Goal: Use online tool/utility: Utilize a website feature to perform a specific function

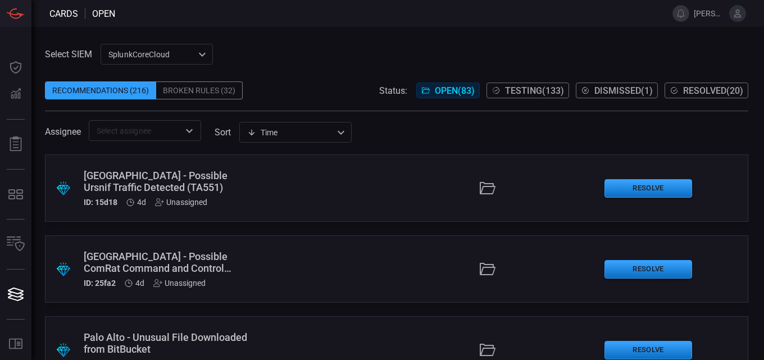
click at [190, 53] on div "SplunkCoreCloud f748d276-46a5-4bd3-b149-f2461a2fe2c5 ​" at bounding box center [157, 54] width 112 height 21
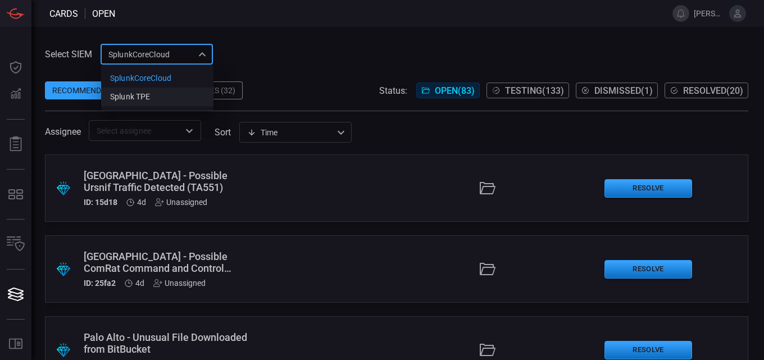
click at [149, 101] on div "Splunk TPE" at bounding box center [130, 97] width 40 height 12
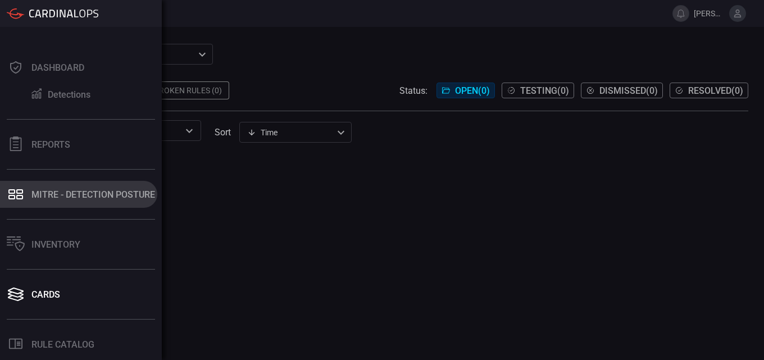
click at [60, 198] on div "MITRE - Detection Posture" at bounding box center [93, 194] width 124 height 11
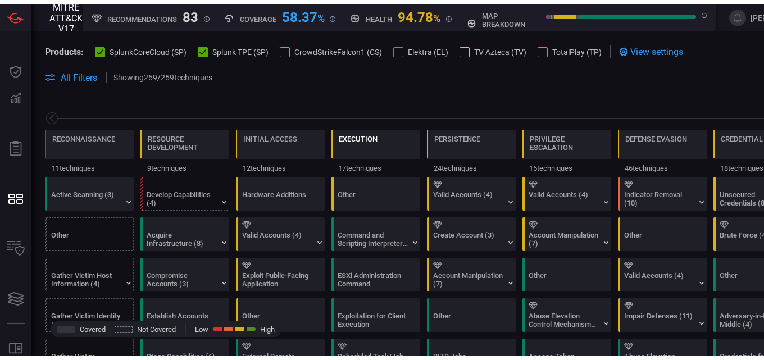
scroll to position [0, 147]
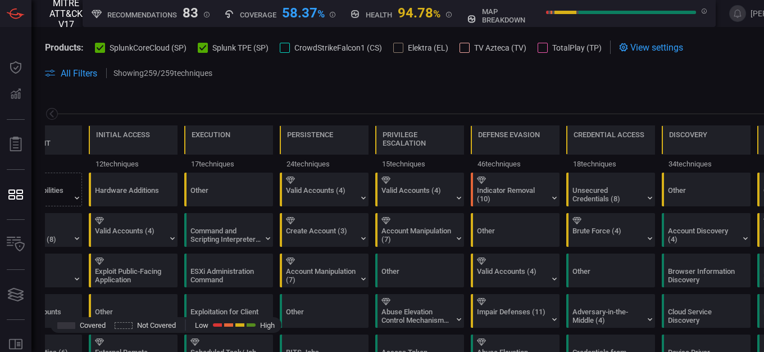
click at [103, 46] on icon at bounding box center [100, 48] width 7 height 6
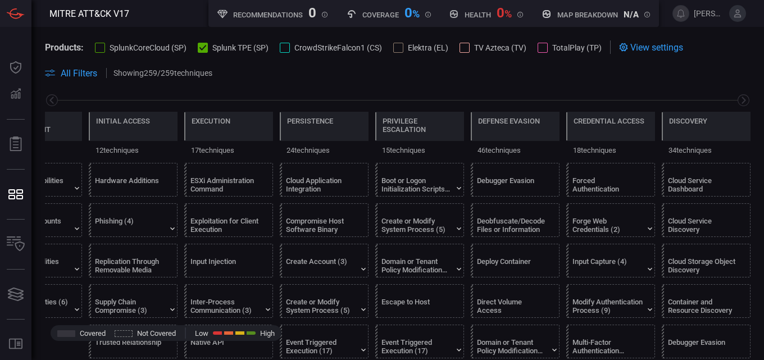
scroll to position [0, 0]
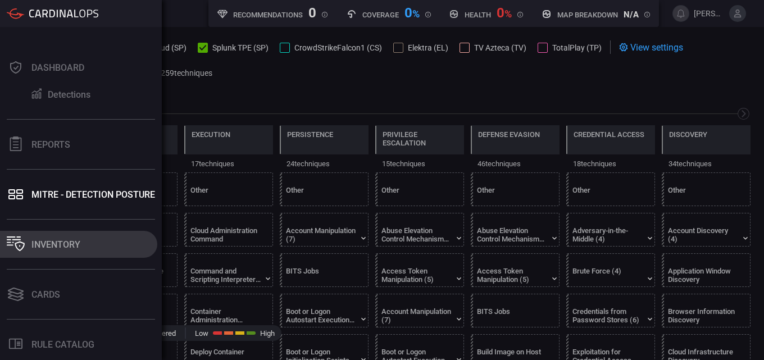
click at [46, 247] on div "Inventory" at bounding box center [55, 244] width 49 height 11
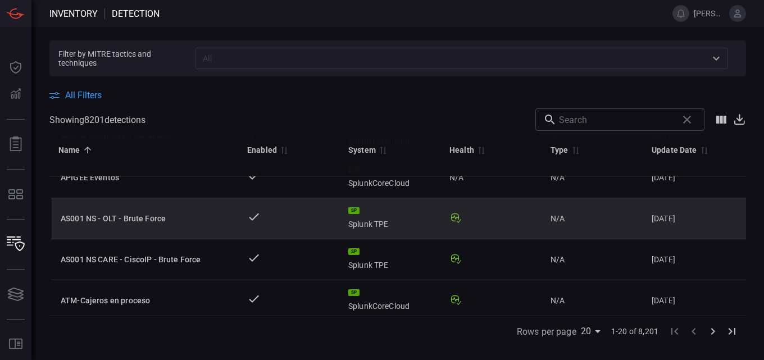
scroll to position [281, 0]
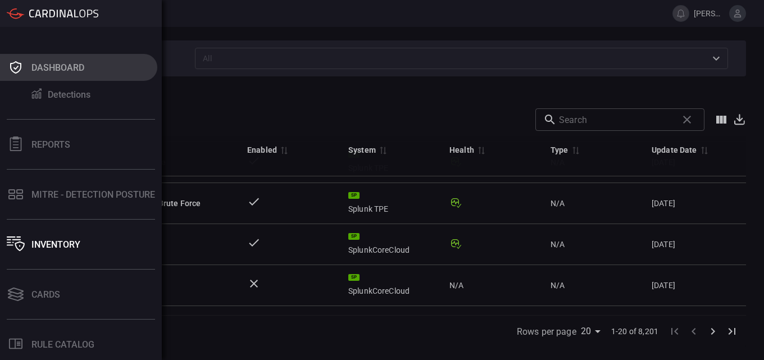
click at [22, 69] on icon at bounding box center [16, 68] width 18 height 16
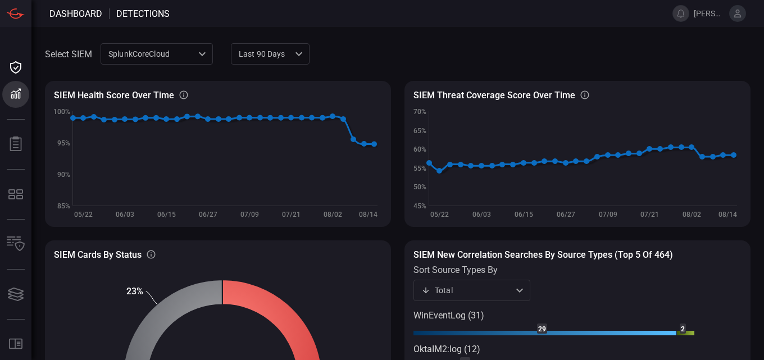
click at [370, 21] on span at bounding box center [414, 13] width 489 height 27
click at [372, 24] on span at bounding box center [414, 13] width 489 height 27
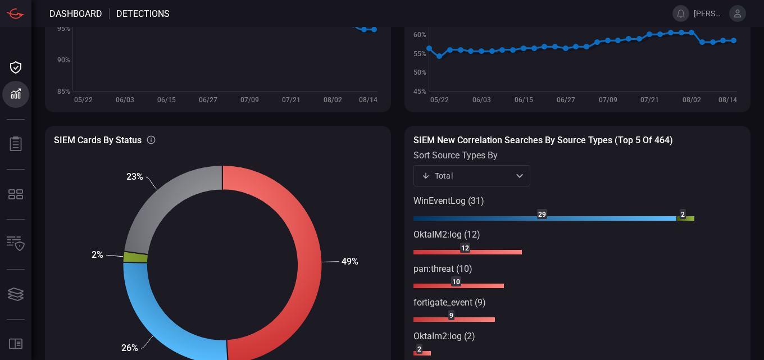
scroll to position [40, 0]
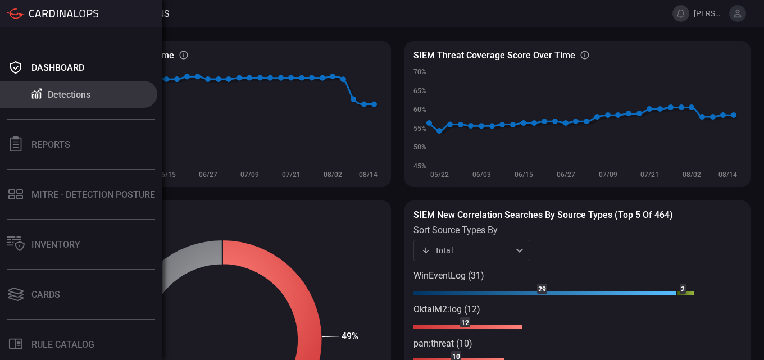
click at [63, 88] on button "Detections" at bounding box center [78, 94] width 157 height 27
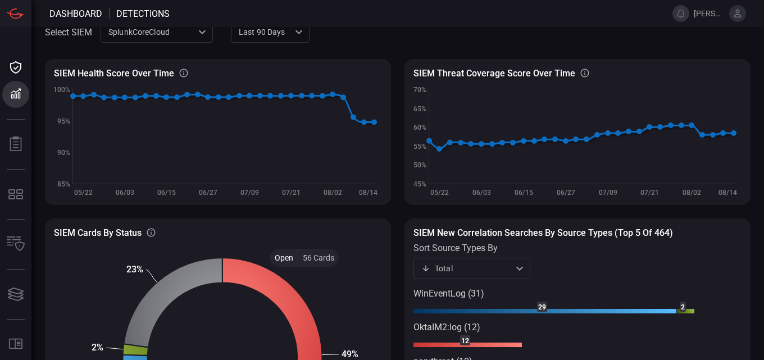
scroll to position [0, 0]
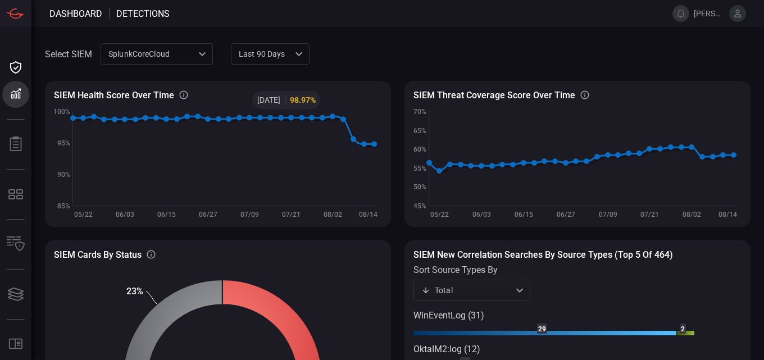
click at [202, 47] on div "SplunkCoreCloud f748d276-46a5-4bd3-b149-f2461a2fe2c5 ​" at bounding box center [157, 53] width 112 height 21
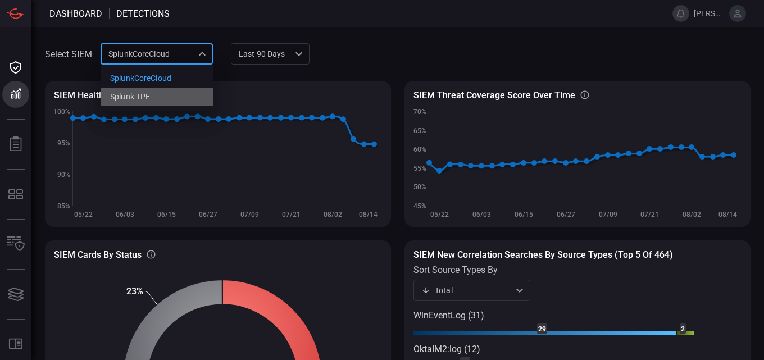
click at [142, 102] on div "Splunk TPE" at bounding box center [130, 97] width 40 height 12
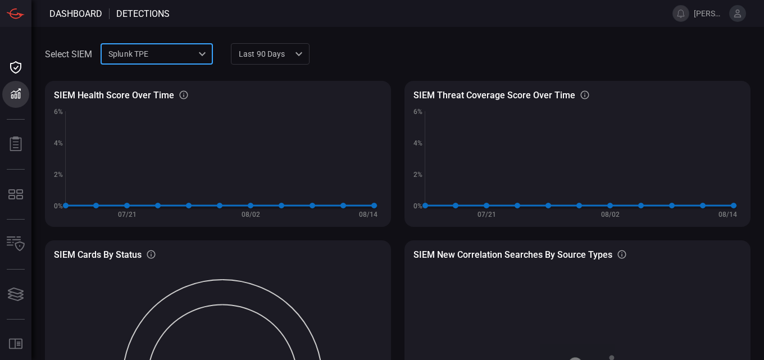
click at [144, 57] on div "Splunk TPE 1e2e8ad1-9f42-4d8b-bcd8-2b3f9d333f5b ​" at bounding box center [157, 53] width 112 height 21
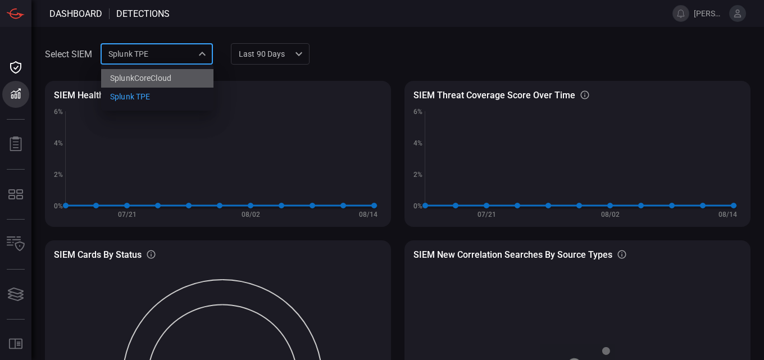
click at [136, 80] on div "SplunkCoreCloud" at bounding box center [140, 78] width 61 height 12
type input "f748d276-46a5-4bd3-b149-f2461a2fe2c5"
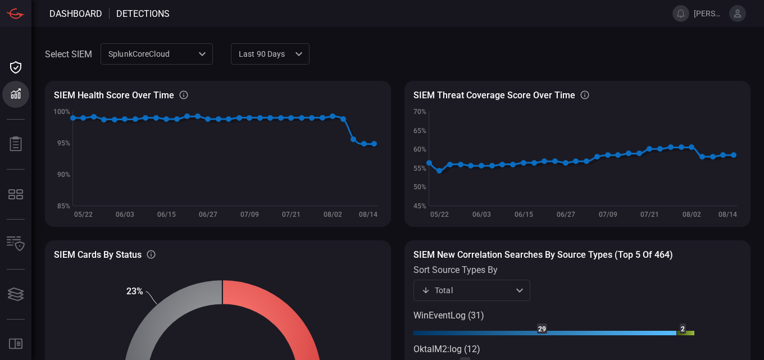
click at [391, 92] on div "SIEM Health Score Over Time SIEM Healthy rules out of total configured rules Cr…" at bounding box center [397, 282] width 705 height 431
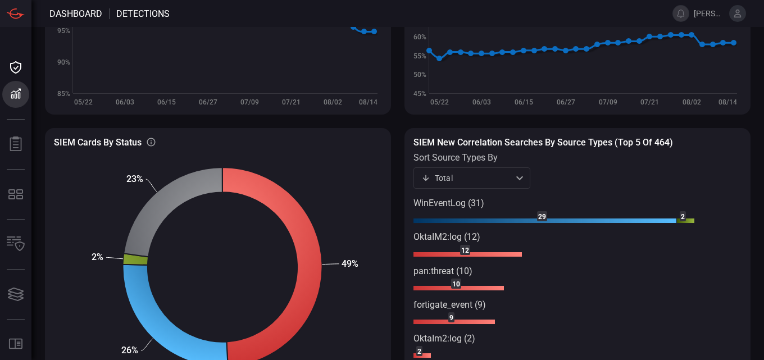
scroll to position [152, 0]
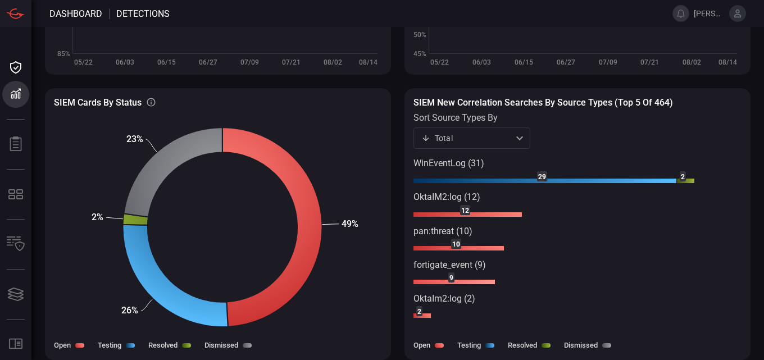
click at [449, 280] on text "9" at bounding box center [451, 278] width 4 height 8
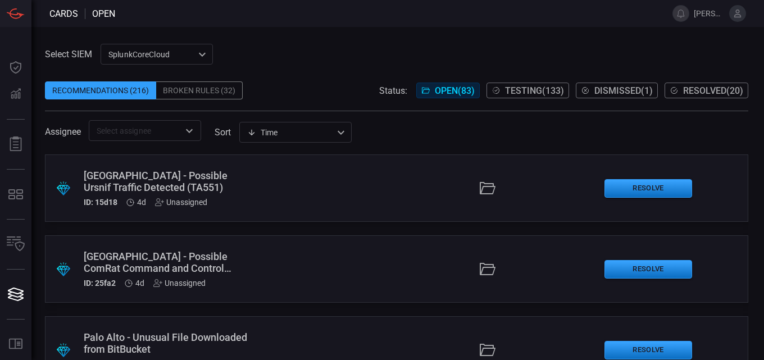
click at [202, 89] on div "Broken Rules (32)" at bounding box center [199, 90] width 86 height 18
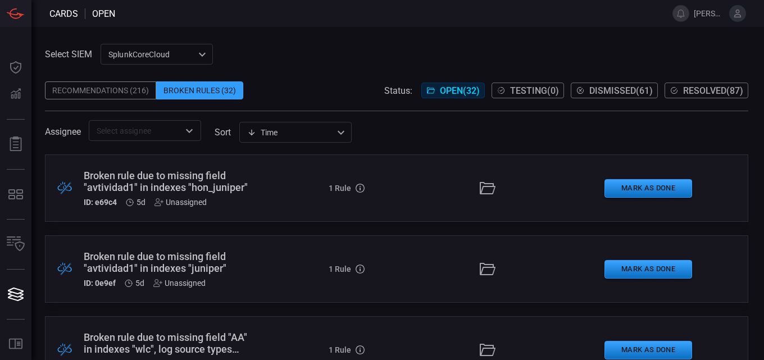
click at [621, 92] on span "Dismissed ( 61 )" at bounding box center [620, 90] width 63 height 11
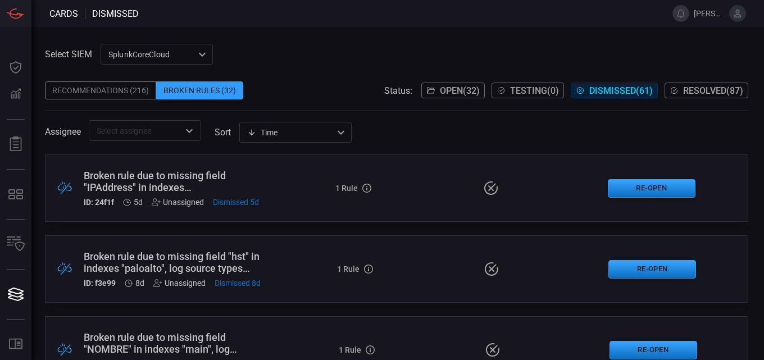
click at [313, 80] on span at bounding box center [396, 73] width 703 height 17
click at [276, 55] on div "Select SIEM SplunkCoreCloud f748d276-46a5-4bd3-b149-f2461a2fe2c5 ​ Recommendati…" at bounding box center [396, 92] width 703 height 97
click at [216, 52] on div "Select SIEM SplunkCoreCloud f748d276-46a5-4bd3-b149-f2461a2fe2c5 ​ Recommendati…" at bounding box center [396, 92] width 703 height 97
click at [293, 58] on div "Select SIEM SplunkCoreCloud f748d276-46a5-4bd3-b149-f2461a2fe2c5 ​ Recommendati…" at bounding box center [396, 92] width 703 height 97
click at [332, 65] on span at bounding box center [396, 73] width 703 height 17
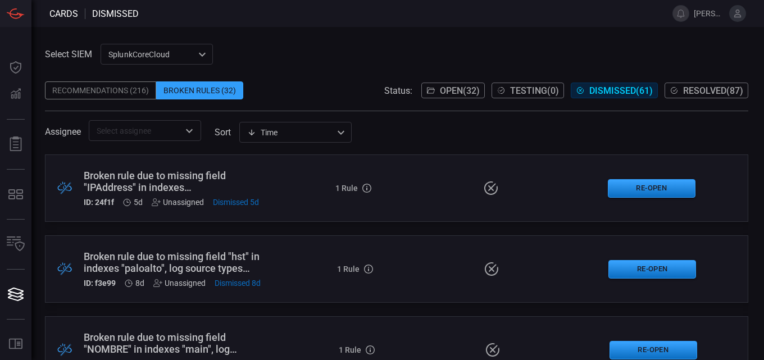
click at [446, 84] on button "Open ( 32 )" at bounding box center [452, 91] width 63 height 16
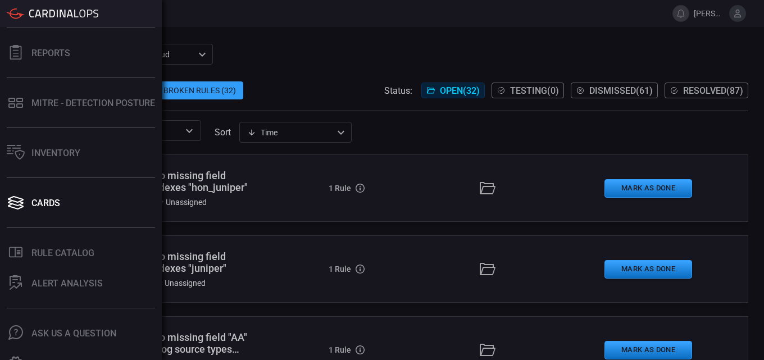
scroll to position [108, 0]
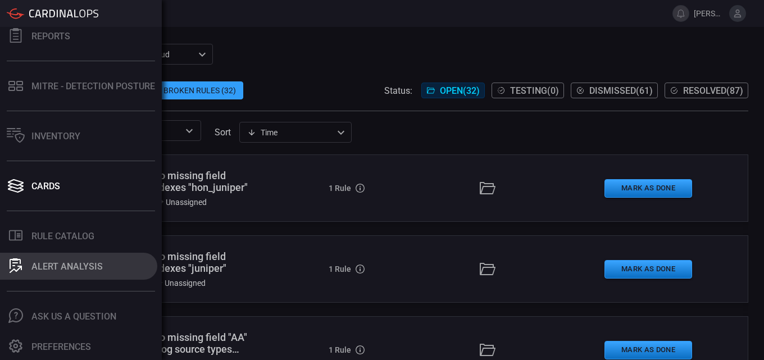
click at [41, 268] on div "ALERT ANALYSIS" at bounding box center [66, 266] width 71 height 11
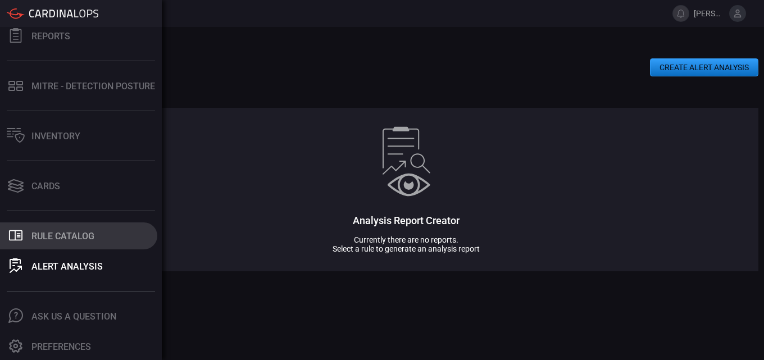
click at [65, 236] on div "Rule Catalog" at bounding box center [62, 236] width 63 height 11
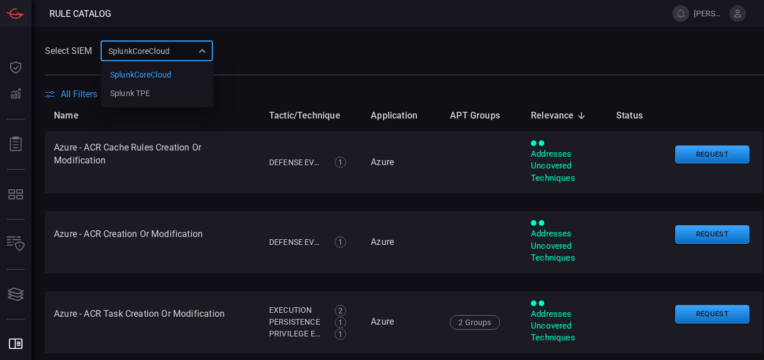
click at [193, 52] on div "SplunkCoreCloud f748d276-46a5-4bd3-b149-f2461a2fe2c5 SplunkCoreCloud Splunk TPE…" at bounding box center [157, 50] width 112 height 21
click at [116, 97] on div "Splunk TPE" at bounding box center [130, 94] width 40 height 12
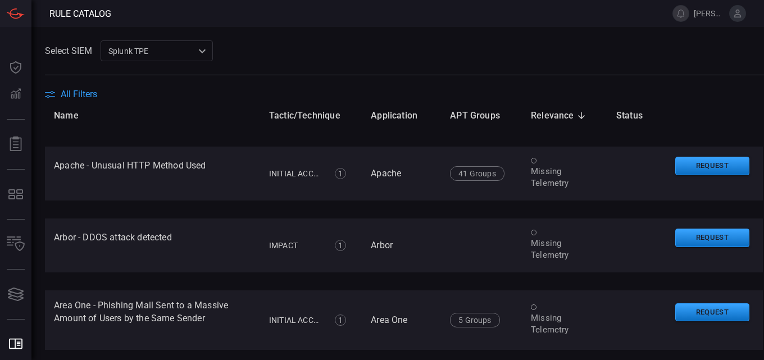
scroll to position [281, 0]
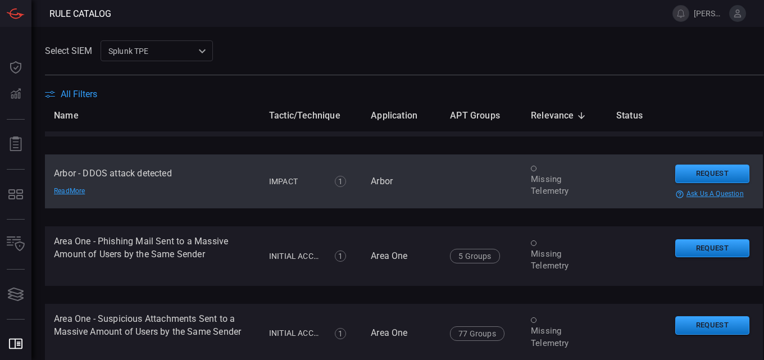
click at [80, 186] on td "Arbor - DDOS attack detected Read More" at bounding box center [152, 181] width 215 height 54
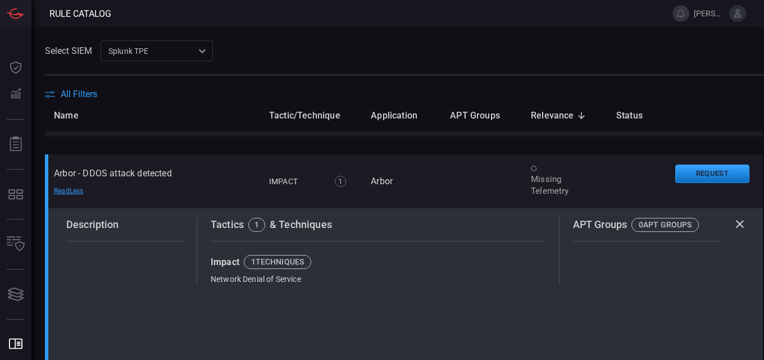
click at [733, 224] on icon at bounding box center [739, 223] width 13 height 13
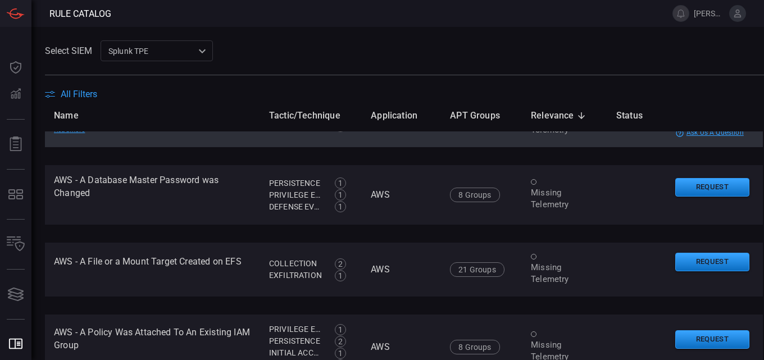
scroll to position [898, 0]
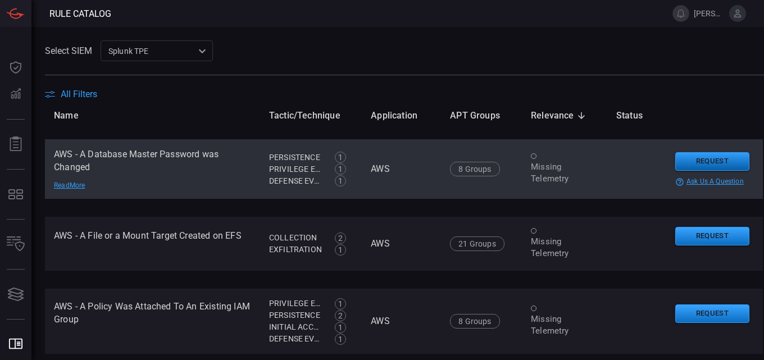
click at [688, 171] on button "Request" at bounding box center [712, 161] width 74 height 19
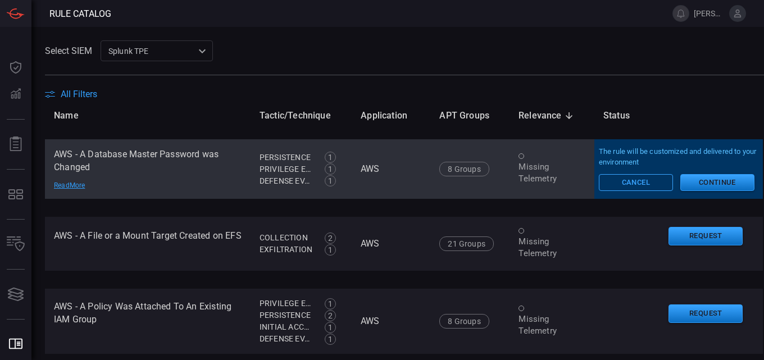
scroll to position [904, 0]
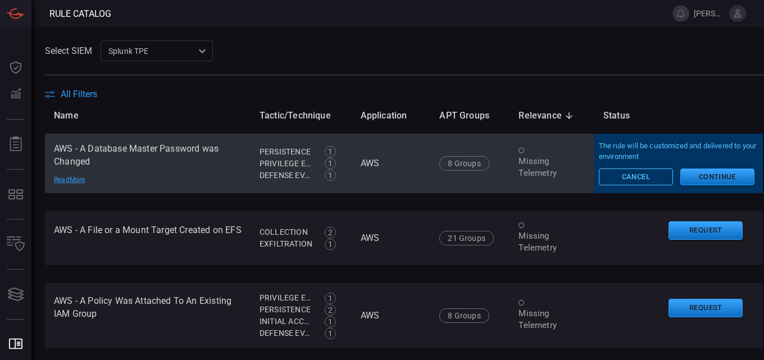
click at [612, 185] on button "Cancel" at bounding box center [636, 176] width 74 height 17
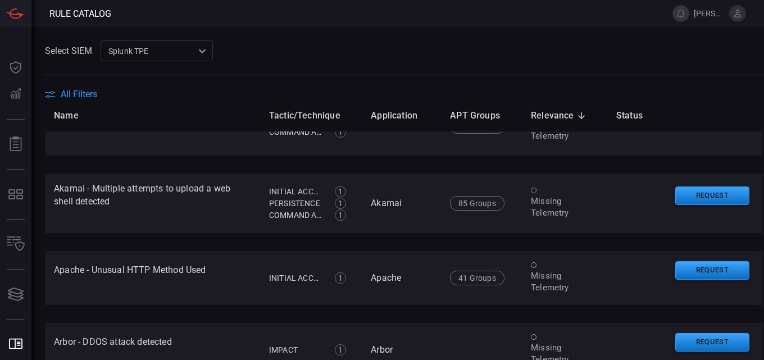
scroll to position [0, 0]
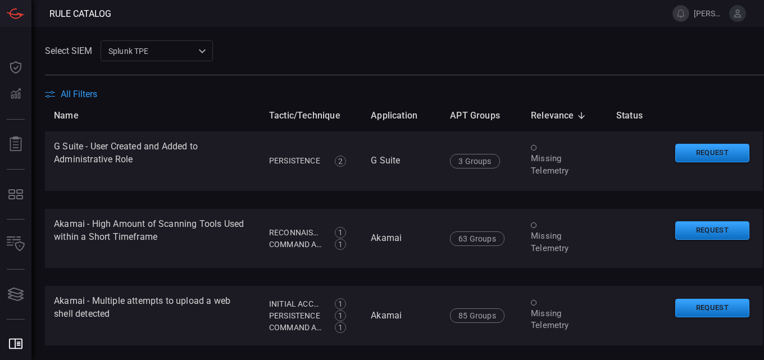
click at [76, 94] on span "All Filters" at bounding box center [79, 94] width 37 height 11
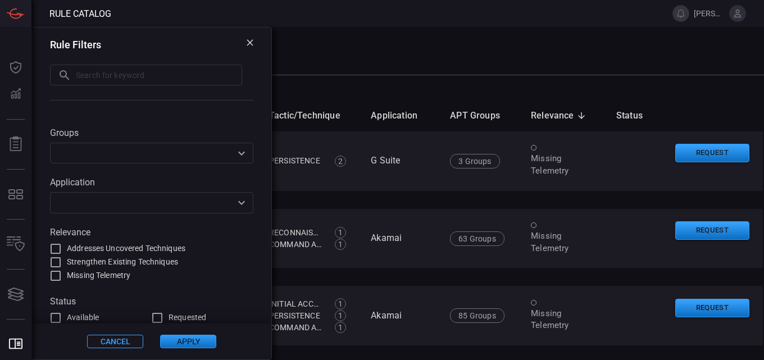
scroll to position [142, 0]
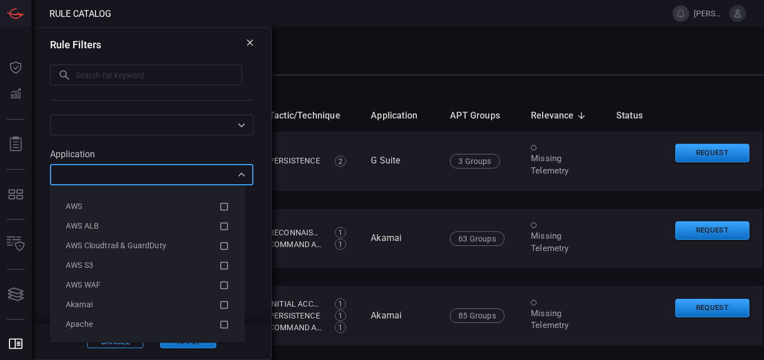
click at [209, 181] on input "text" at bounding box center [142, 174] width 178 height 14
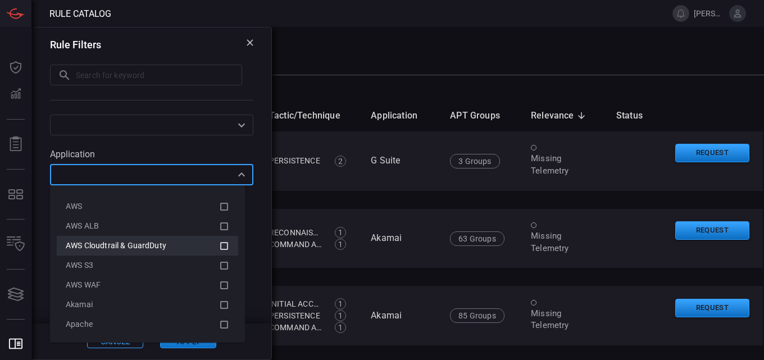
click at [219, 240] on icon at bounding box center [224, 245] width 10 height 13
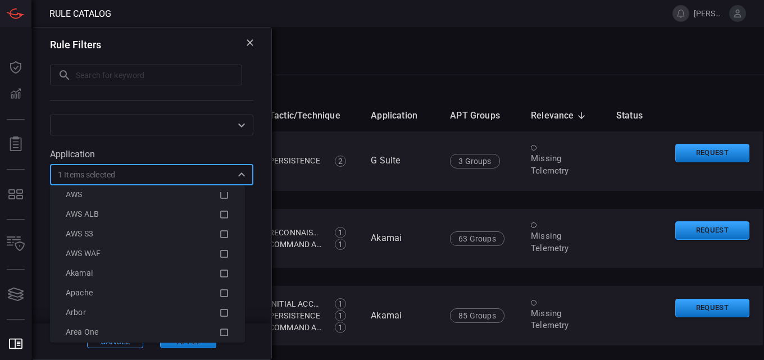
scroll to position [56, 0]
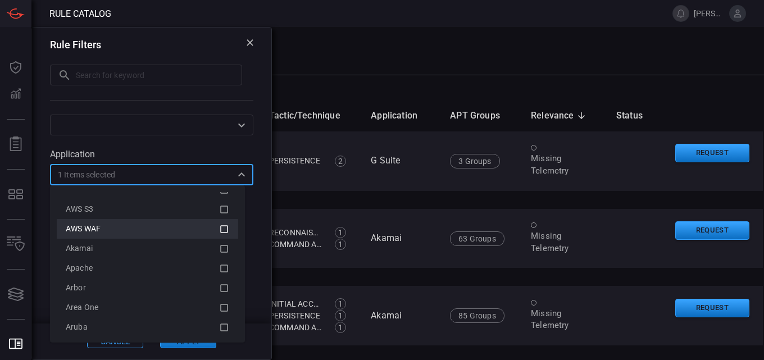
click at [219, 229] on icon at bounding box center [224, 228] width 10 height 13
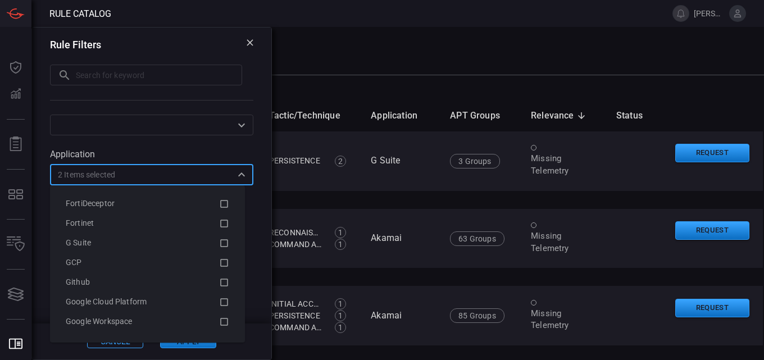
scroll to position [1179, 0]
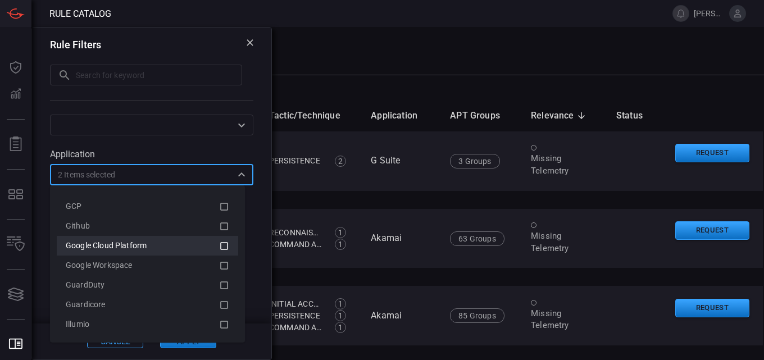
click at [210, 248] on li "Google Cloud Platform" at bounding box center [147, 246] width 181 height 20
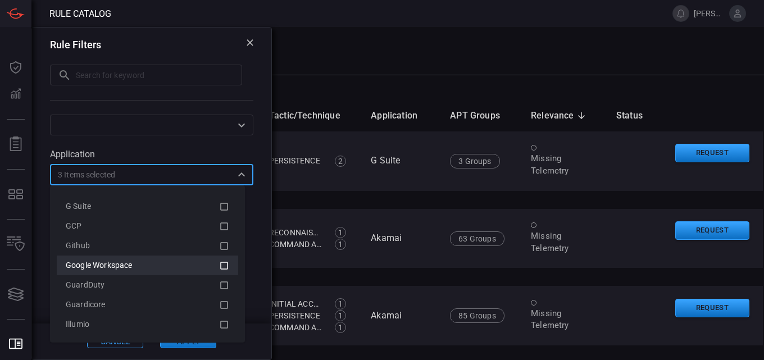
scroll to position [1235, 0]
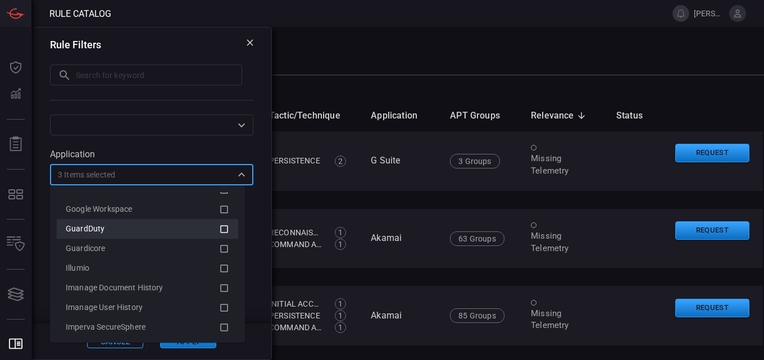
click at [219, 233] on icon at bounding box center [224, 228] width 10 height 13
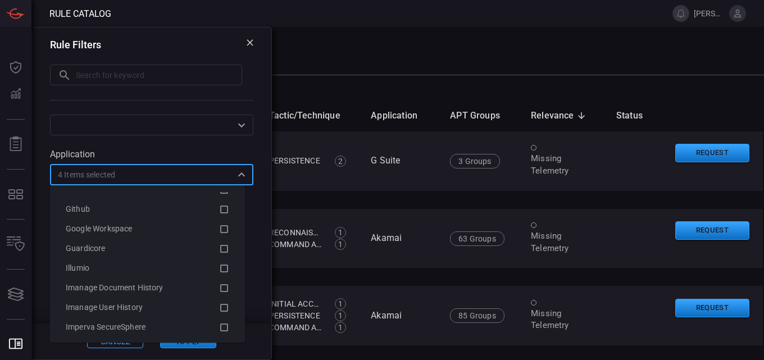
scroll to position [37, 0]
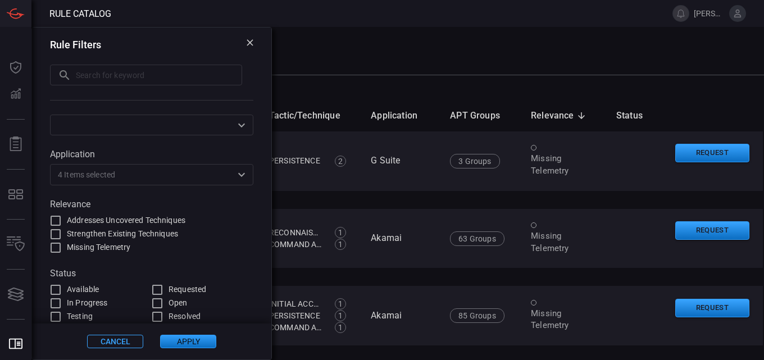
click at [185, 339] on button "Apply" at bounding box center [188, 341] width 56 height 13
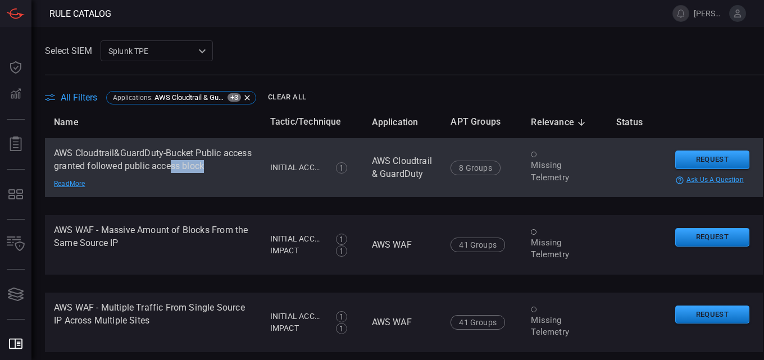
drag, startPoint x: 239, startPoint y: 169, endPoint x: 202, endPoint y: 166, distance: 36.7
click at [202, 166] on td "AWS Cloudtrail&GuardDuty-Bucket Public access granted followed public access bl…" at bounding box center [153, 168] width 216 height 60
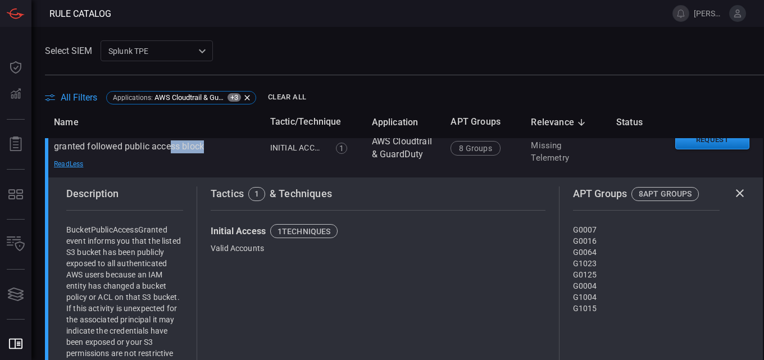
scroll to position [0, 0]
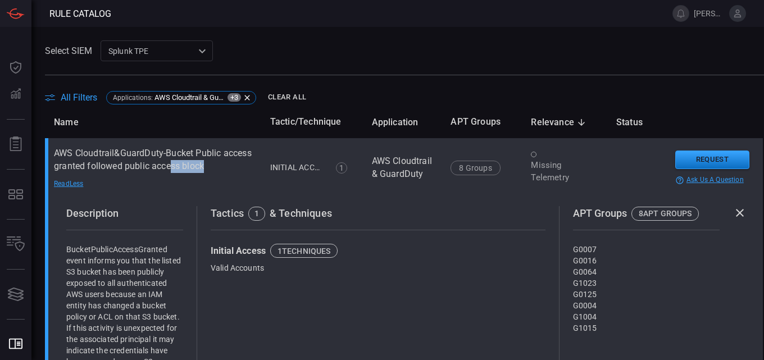
click at [247, 165] on td "AWS Cloudtrail&GuardDuty-Bucket Public access granted followed public access bl…" at bounding box center [153, 168] width 216 height 60
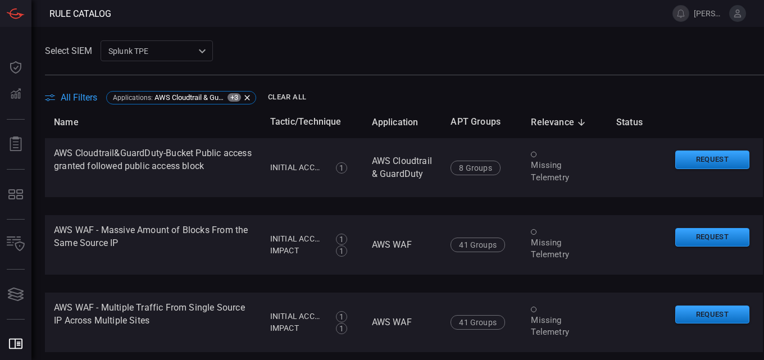
click at [276, 66] on span at bounding box center [404, 67] width 719 height 13
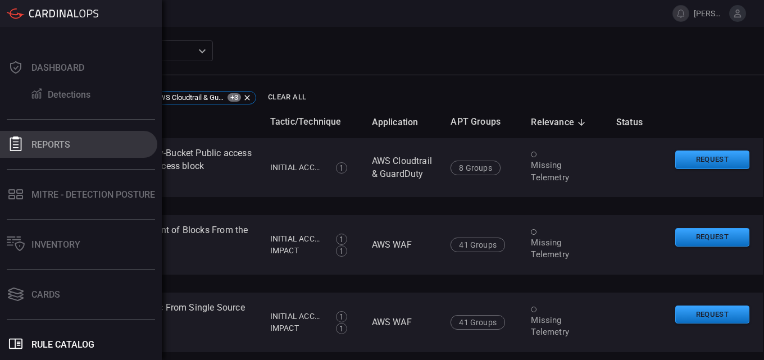
click at [48, 150] on button "Reports" at bounding box center [78, 144] width 157 height 27
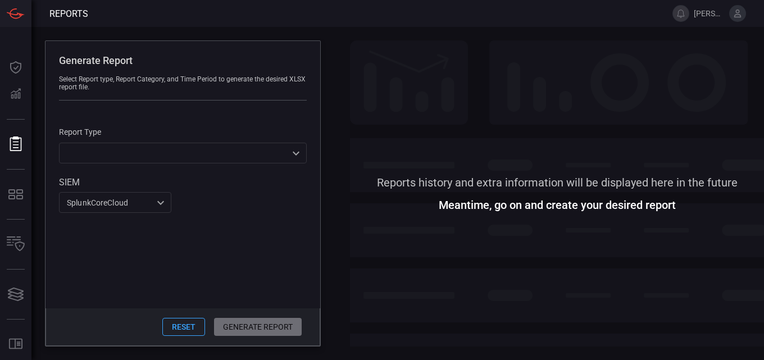
click at [298, 152] on div "​ ​" at bounding box center [183, 153] width 248 height 21
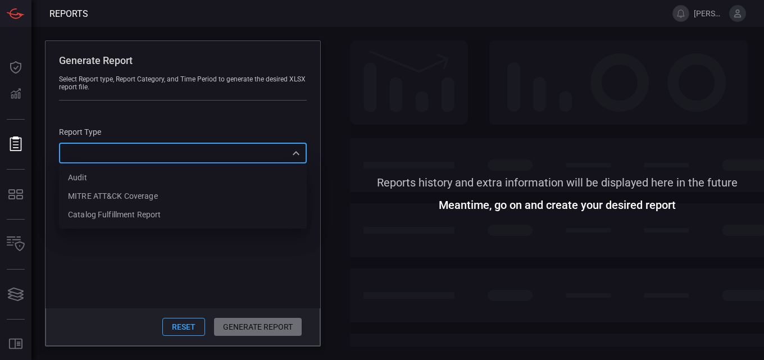
click at [81, 241] on div at bounding box center [382, 180] width 764 height 360
click at [123, 207] on div "SplunkCoreCloud f748d276-46a5-4bd3-b149-f2461a2fe2c5 ​" at bounding box center [115, 202] width 112 height 21
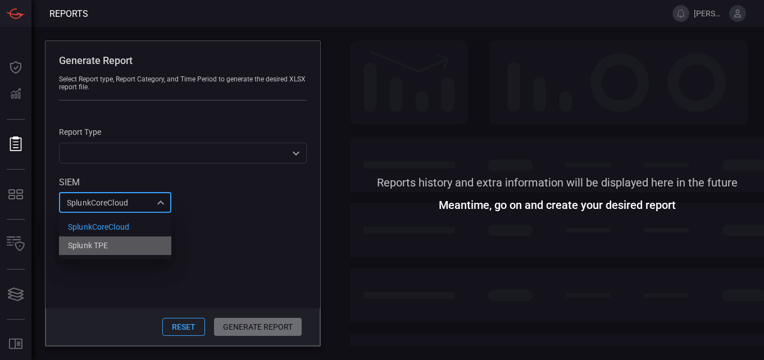
click at [93, 245] on div "Splunk TPE" at bounding box center [88, 246] width 40 height 12
type input "1e2e8ad1-9f42-4d8b-bcd8-2b3f9d333f5b"
click at [247, 153] on div "​ ​" at bounding box center [183, 153] width 248 height 21
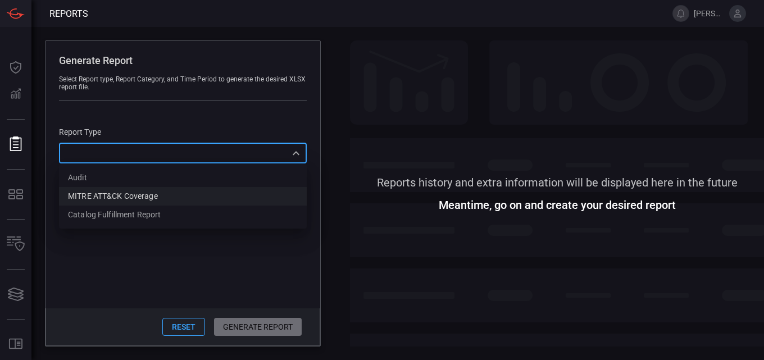
click at [239, 197] on li "MITRE ATT&CK Coverage" at bounding box center [183, 196] width 248 height 19
type input "mitreCoverage"
type input "f748d276-46a5-4bd3-b149-f2461a2fe2c5"
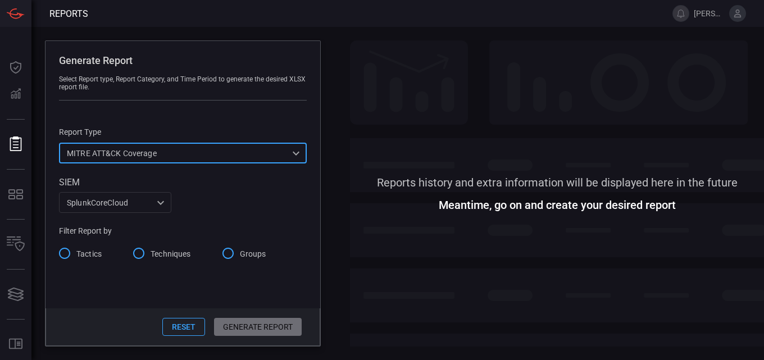
click at [375, 45] on span at bounding box center [557, 109] width 414 height 138
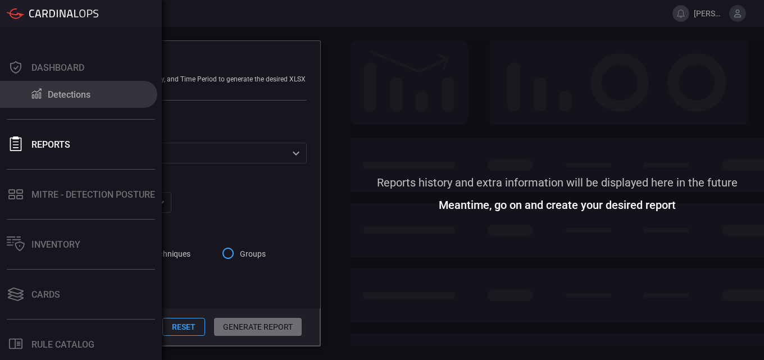
click at [15, 100] on button "Detections" at bounding box center [78, 94] width 157 height 27
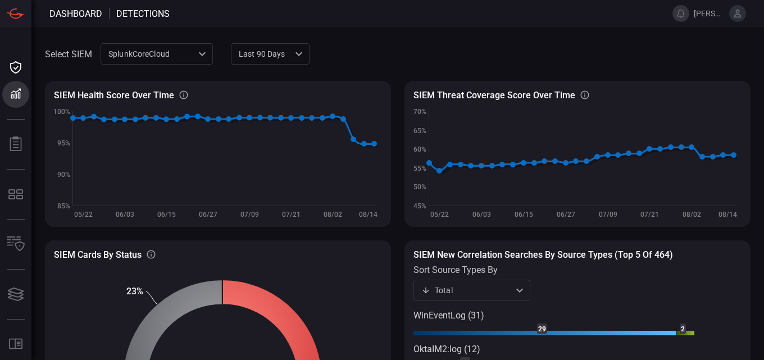
click at [394, 41] on span at bounding box center [529, 53] width 441 height 27
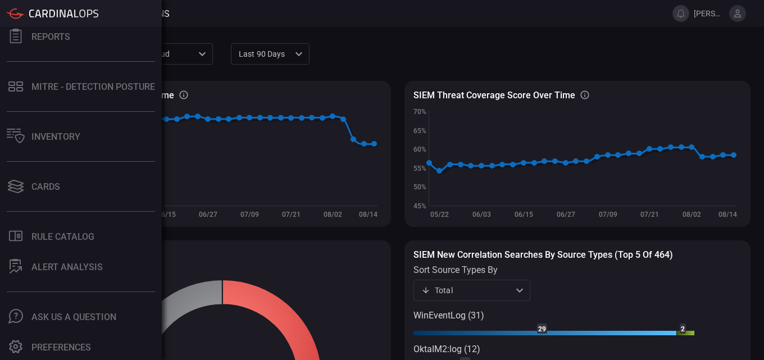
scroll to position [108, 0]
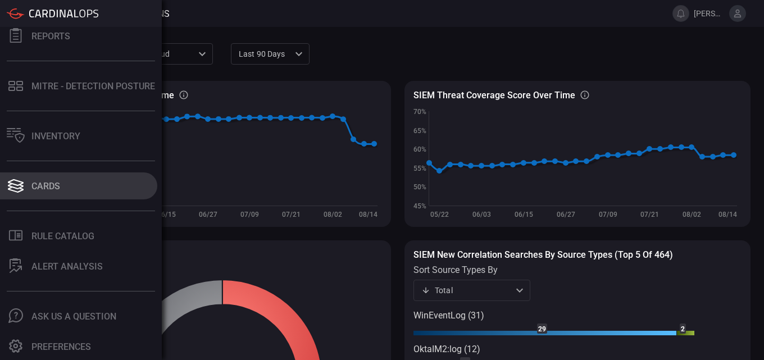
click at [49, 183] on div "Cards" at bounding box center [45, 186] width 29 height 11
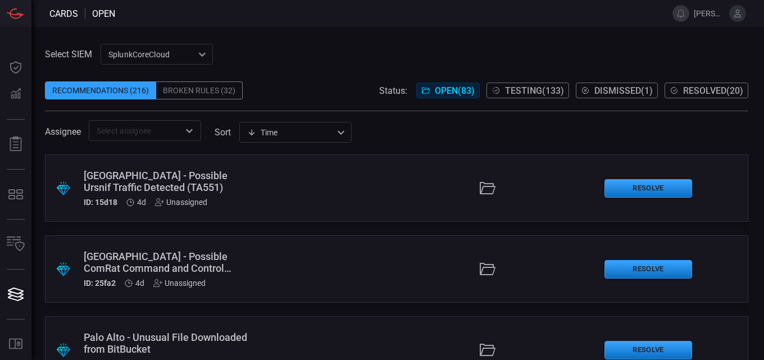
click at [346, 51] on div "Select SIEM SplunkCoreCloud f748d276-46a5-4bd3-b149-f2461a2fe2c5 ​ Recommendati…" at bounding box center [396, 92] width 703 height 97
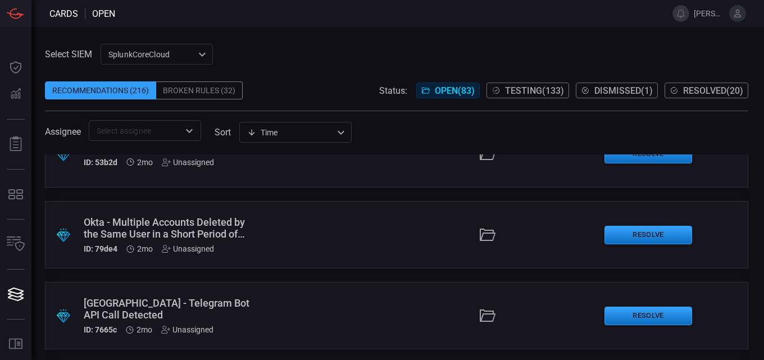
scroll to position [1348, 0]
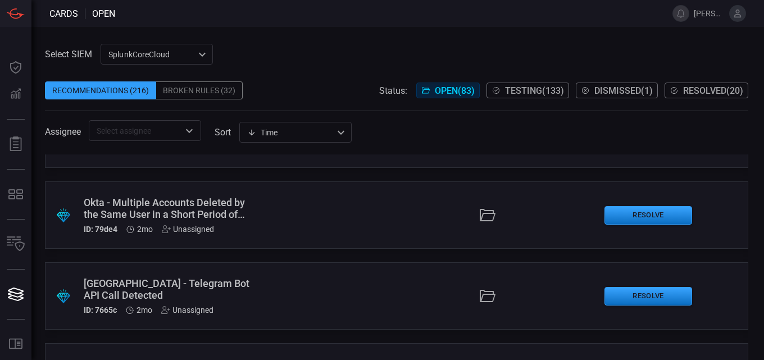
click at [199, 54] on div "SplunkCoreCloud f748d276-46a5-4bd3-b149-f2461a2fe2c5 ​" at bounding box center [157, 54] width 112 height 21
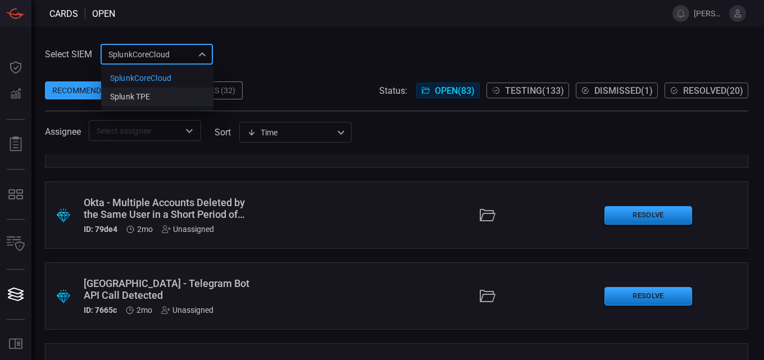
click at [136, 96] on div "Splunk TPE" at bounding box center [130, 97] width 40 height 12
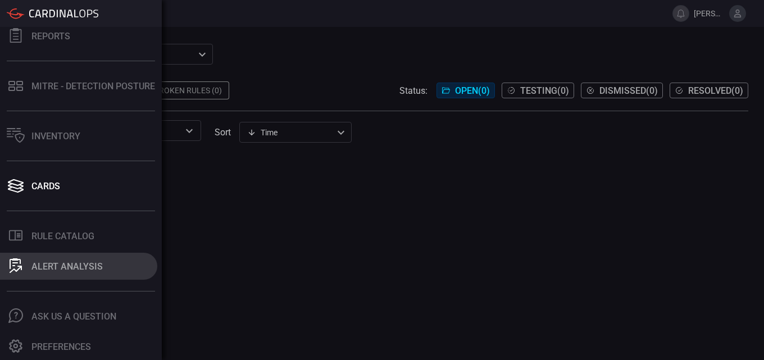
click at [65, 270] on div "ALERT ANALYSIS" at bounding box center [66, 266] width 71 height 11
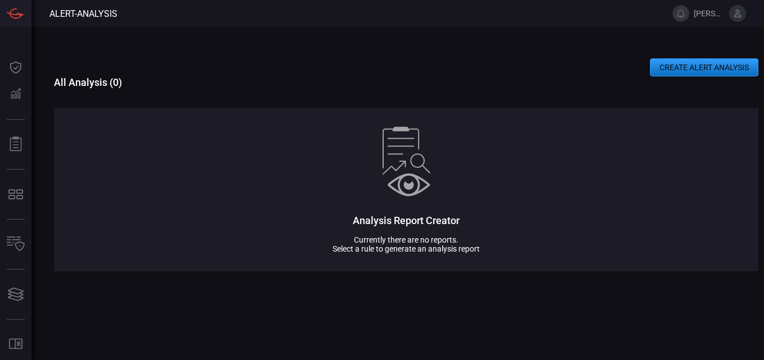
click at [694, 64] on button "CREATE ALERT ANALYSIS" at bounding box center [704, 67] width 108 height 18
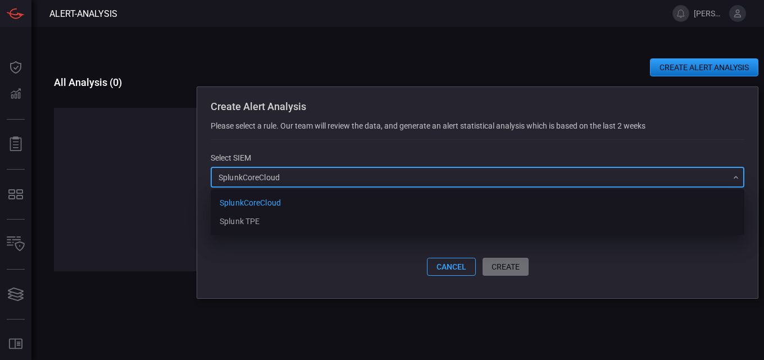
click at [404, 177] on div "SplunkCoreCloud f748d276-46a5-4bd3-b149-f2461a2fe2c5 SplunkCoreCloud Splunk TPE…" at bounding box center [477, 177] width 533 height 21
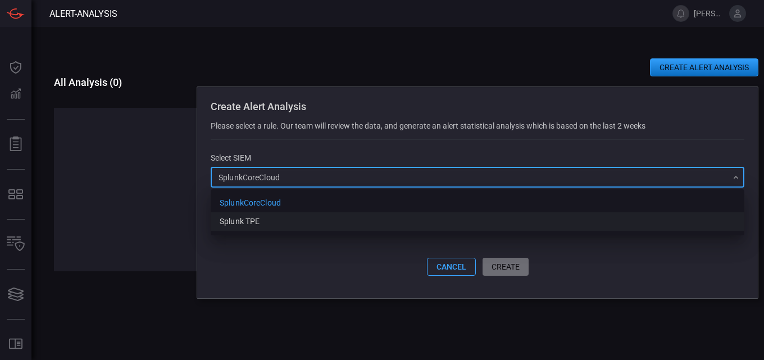
click at [259, 218] on div "Splunk TPE" at bounding box center [240, 222] width 40 height 12
type input "1e2e8ad1-9f42-4d8b-bcd8-2b3f9d333f5b"
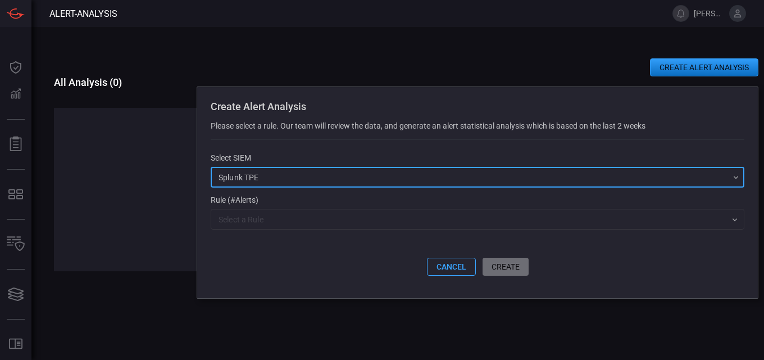
click at [455, 264] on button "cancel" at bounding box center [451, 267] width 49 height 18
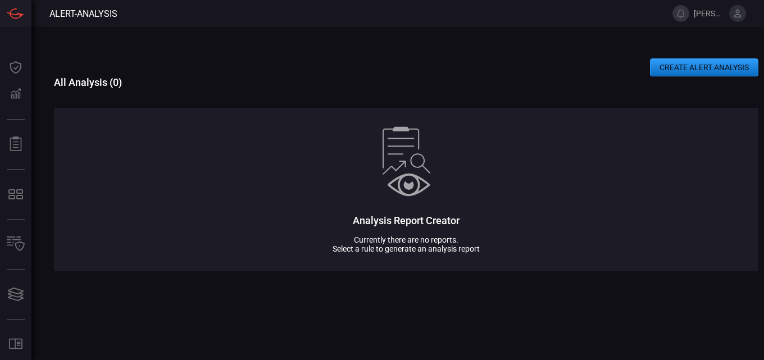
click at [152, 93] on span at bounding box center [406, 95] width 704 height 8
click at [222, 83] on h3 "All Analysis ( 0 )" at bounding box center [406, 82] width 704 height 12
drag, startPoint x: 330, startPoint y: 66, endPoint x: 339, endPoint y: 53, distance: 15.9
click at [332, 62] on div "CREATE ALERT ANALYSIS" at bounding box center [406, 67] width 704 height 18
